Goal: Transaction & Acquisition: Purchase product/service

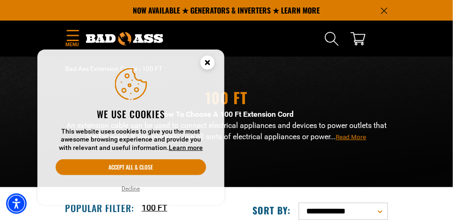
click at [210, 59] on circle "Close this option" at bounding box center [208, 63] width 14 height 14
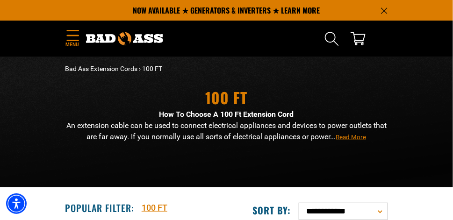
click at [149, 210] on link "100 FT" at bounding box center [155, 208] width 26 height 13
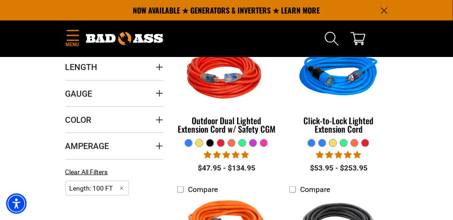
scroll to position [140, 0]
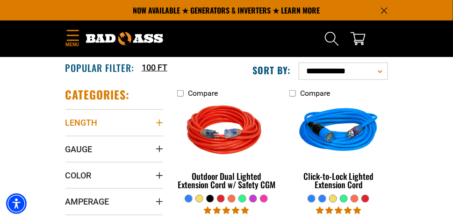
click at [157, 123] on icon "Length" at bounding box center [159, 122] width 7 height 7
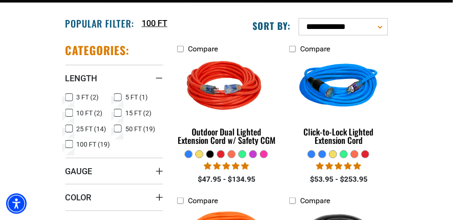
scroll to position [233, 0]
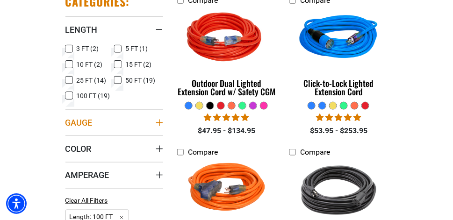
click at [116, 127] on summary "Gauge" at bounding box center [114, 122] width 98 height 26
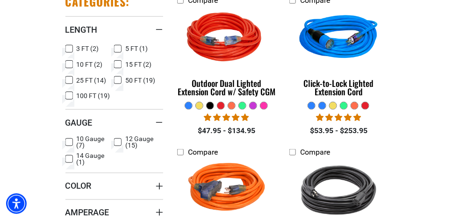
click at [67, 140] on icon at bounding box center [68, 143] width 7 height 12
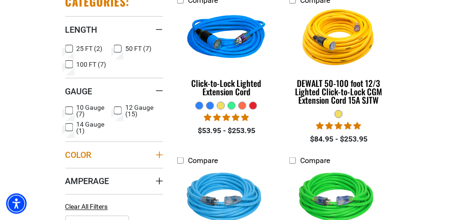
click at [113, 159] on summary "Color" at bounding box center [114, 155] width 98 height 26
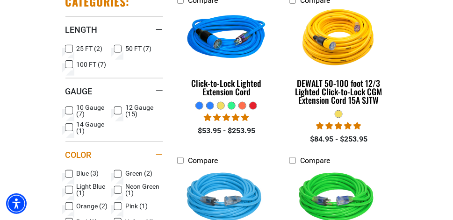
scroll to position [281, 0]
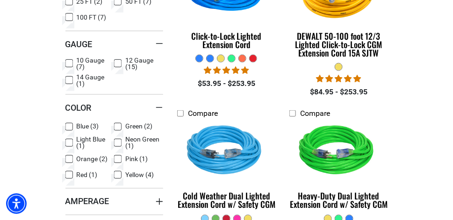
click at [116, 175] on icon at bounding box center [117, 175] width 7 height 12
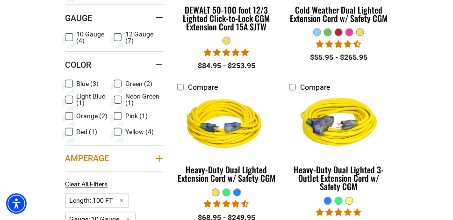
scroll to position [327, 0]
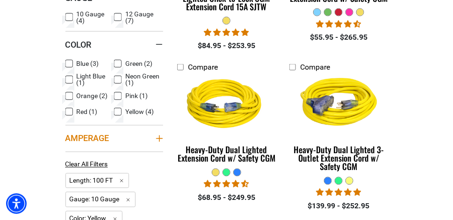
click at [145, 143] on summary "Amperage" at bounding box center [114, 138] width 98 height 26
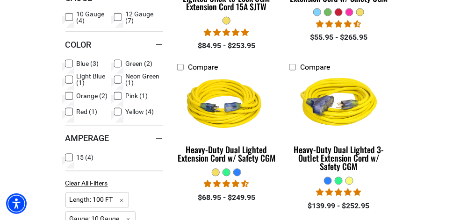
click at [70, 156] on icon at bounding box center [68, 158] width 7 height 12
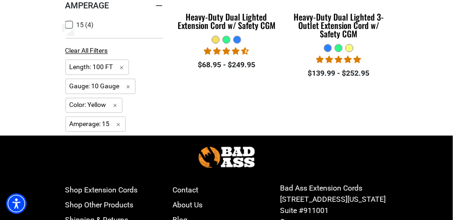
scroll to position [468, 0]
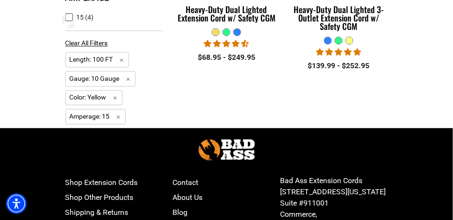
click at [226, 35] on div at bounding box center [226, 32] width 7 height 7
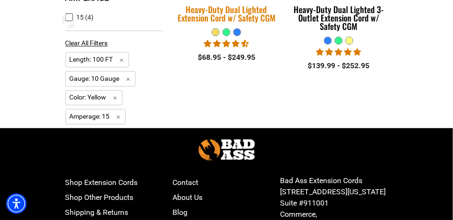
click at [239, 20] on div "Heavy-Duty Dual Lighted Extension Cord w/ Safety CGM" at bounding box center [226, 13] width 98 height 17
